Goal: Navigation & Orientation: Find specific page/section

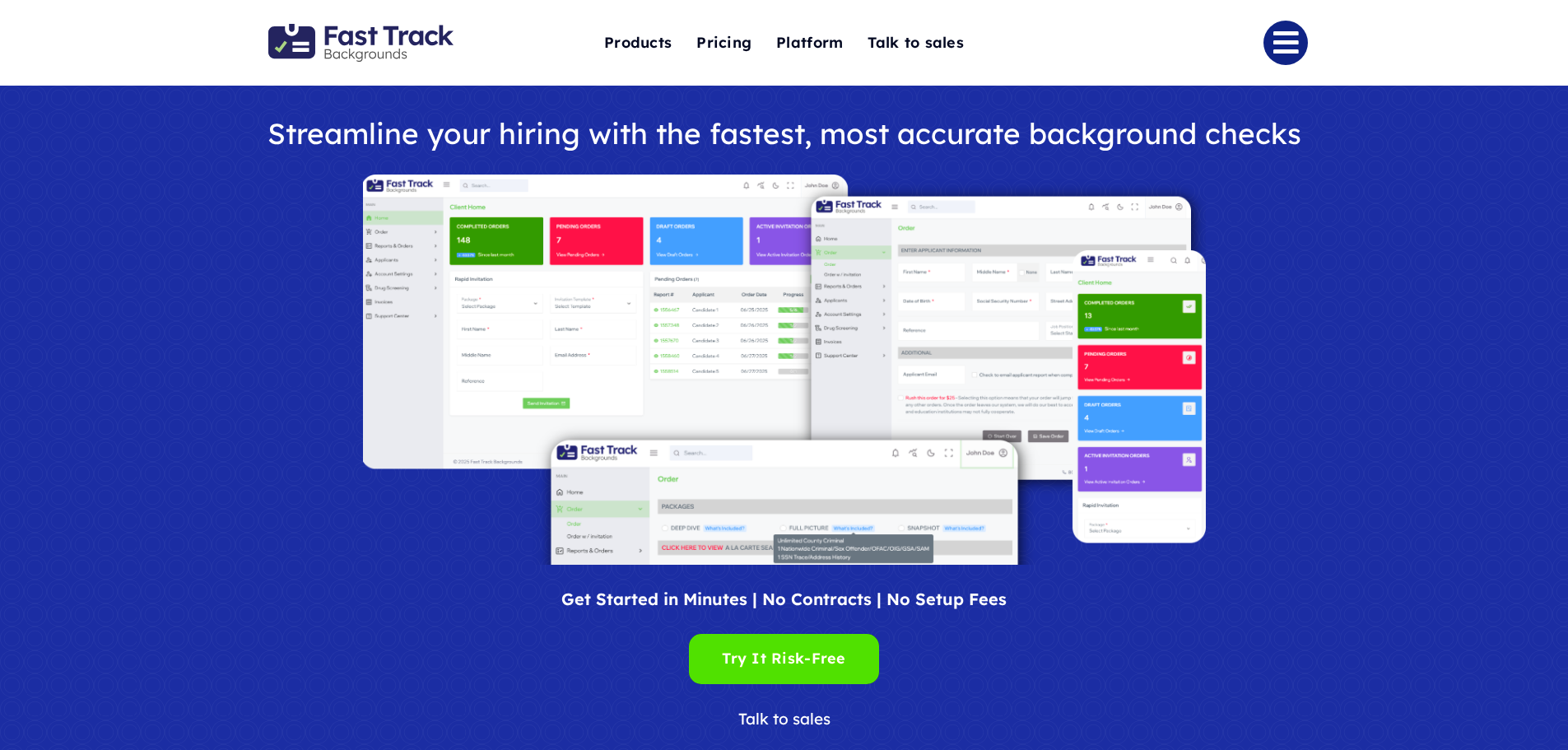
click at [1296, 43] on link "Link to #" at bounding box center [1285, 43] width 44 height 44
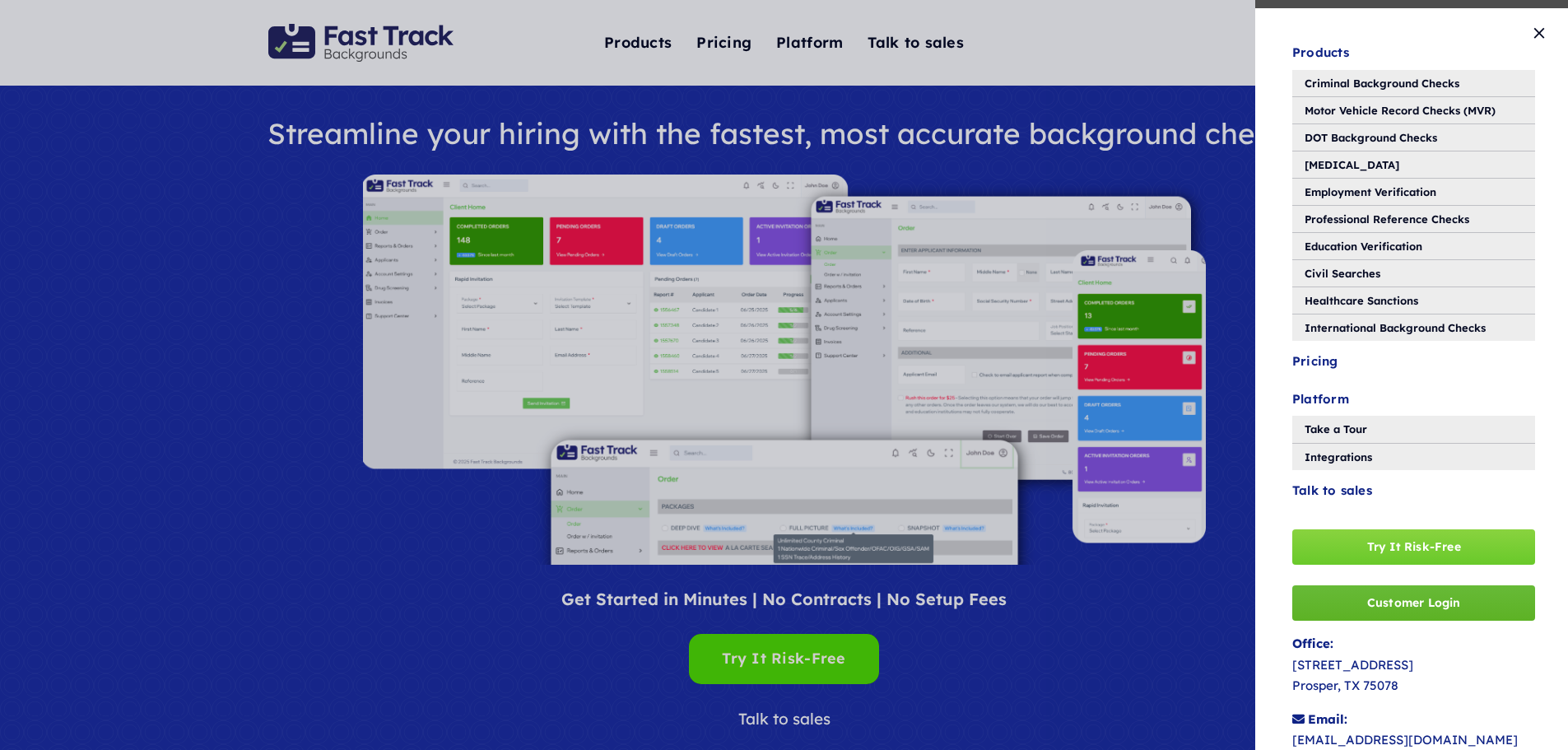
click at [1382, 599] on span "Customer Login" at bounding box center [1413, 602] width 93 height 14
click at [1408, 606] on span "Customer Login" at bounding box center [1413, 602] width 93 height 14
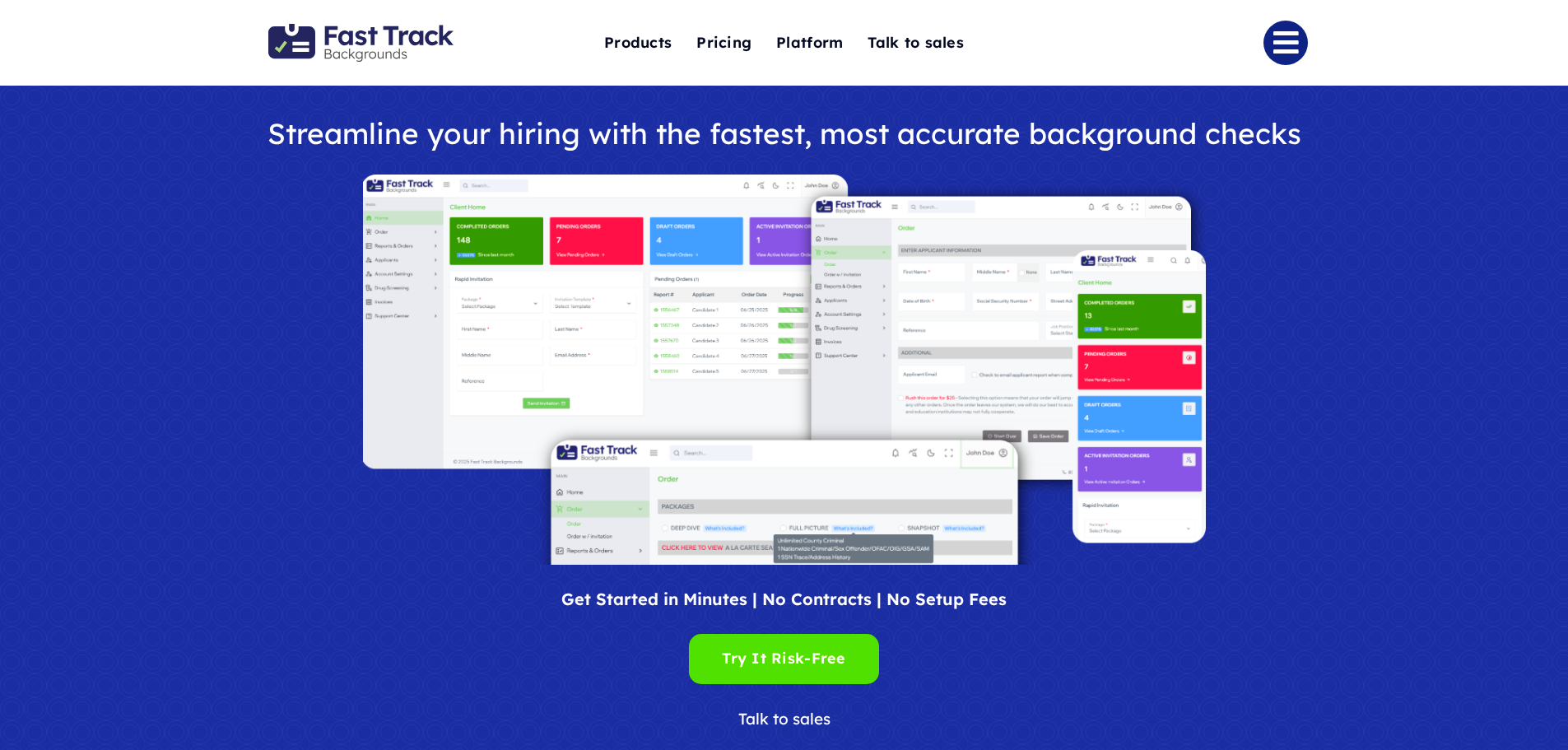
click at [1281, 48] on link "Link to #" at bounding box center [1285, 43] width 44 height 44
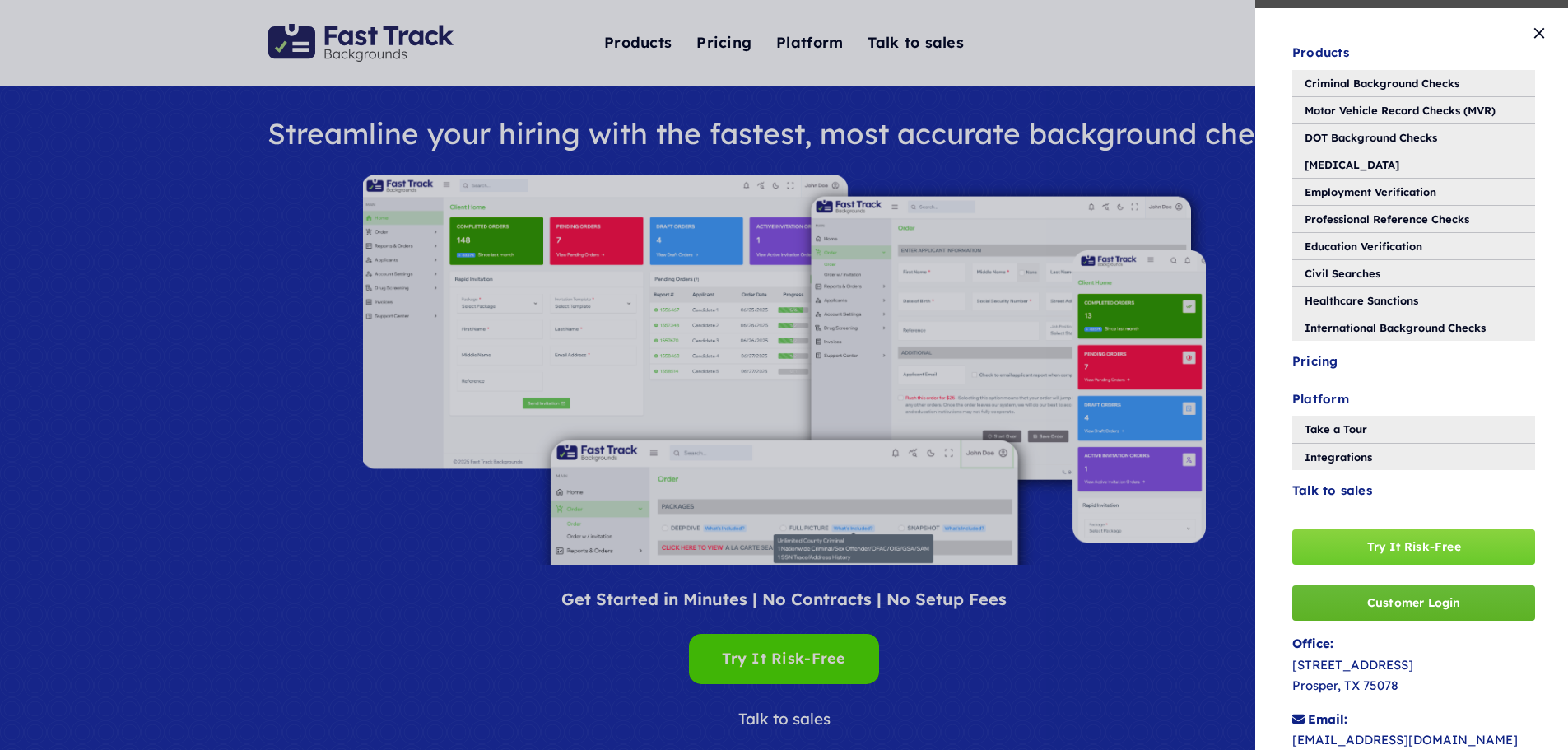
click at [1378, 607] on span "Customer Login" at bounding box center [1413, 602] width 93 height 14
